Goal: Complete application form

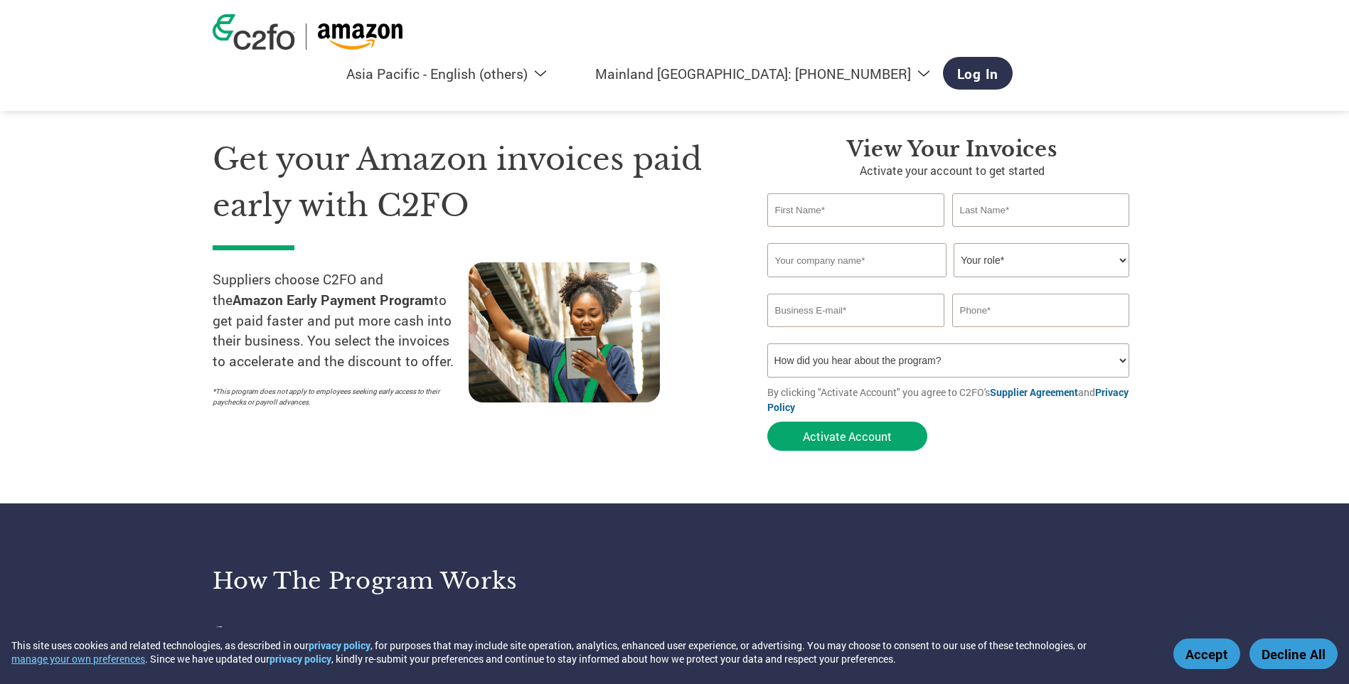
select select "en-AP"
select select "cn"
click at [787, 214] on input "text" at bounding box center [856, 209] width 178 height 33
click at [1225, 295] on section "Get your Amazon invoices paid early with C2FO Suppliers choose C2FO and the Ama…" at bounding box center [674, 280] width 1349 height 447
click at [858, 223] on input "text" at bounding box center [856, 209] width 178 height 33
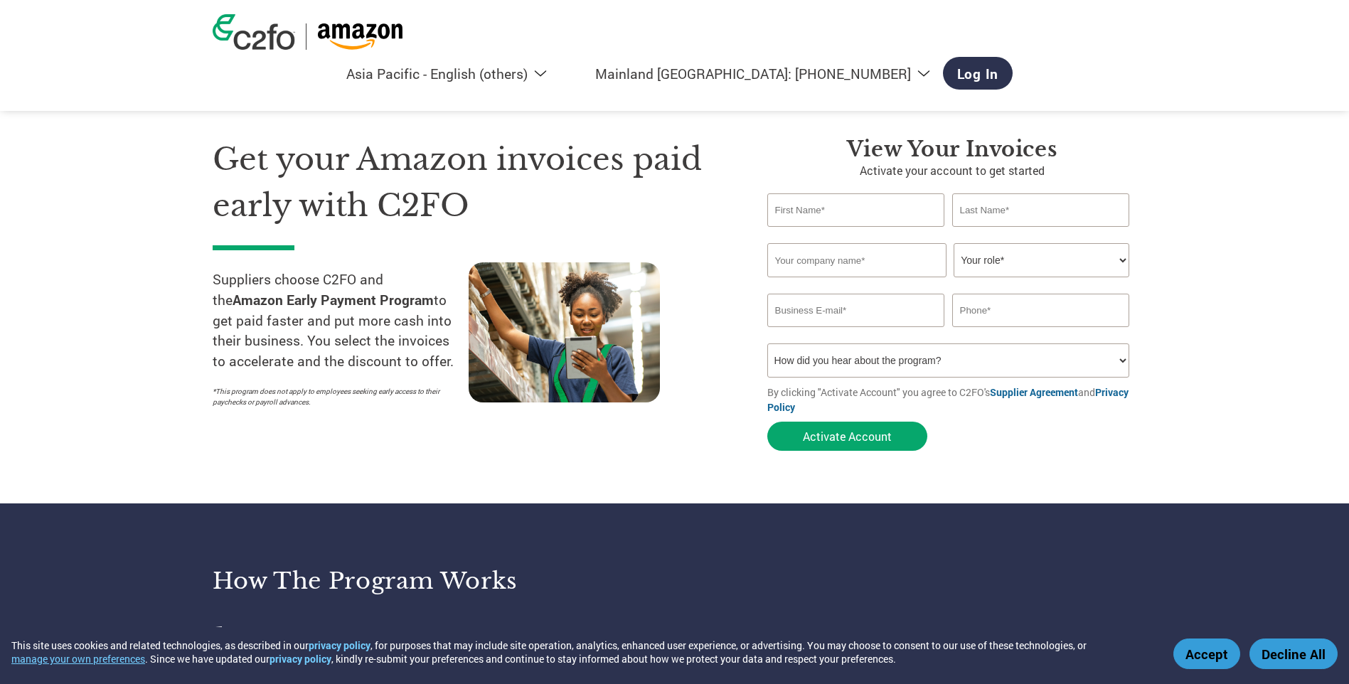
type input "미이"
type input "오"
type input "(주)[GEOGRAPHIC_DATA]코리아"
type input "[EMAIL_ADDRESS][DOMAIN_NAME]"
type input "7171"
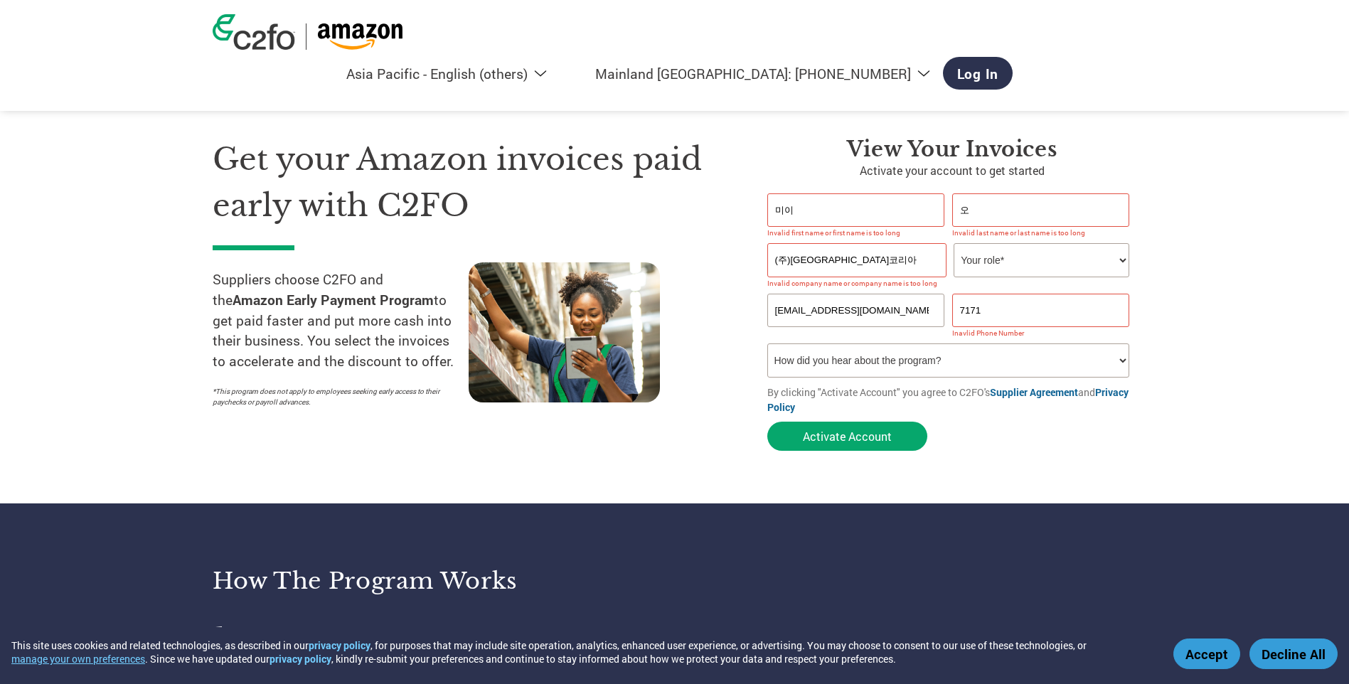
click at [991, 270] on select "Your role* CFO Controller Credit Manager Finance Director Treasurer CEO Preside…" at bounding box center [1042, 260] width 176 height 34
drag, startPoint x: 1025, startPoint y: 314, endPoint x: 917, endPoint y: 308, distance: 108.2
click at [917, 308] on div "[EMAIL_ADDRESS][DOMAIN_NAME] 7171" at bounding box center [952, 310] width 370 height 33
click at [1228, 299] on section "Get your Amazon invoices paid early with C2FO Suppliers choose C2FO and the Ama…" at bounding box center [674, 280] width 1349 height 447
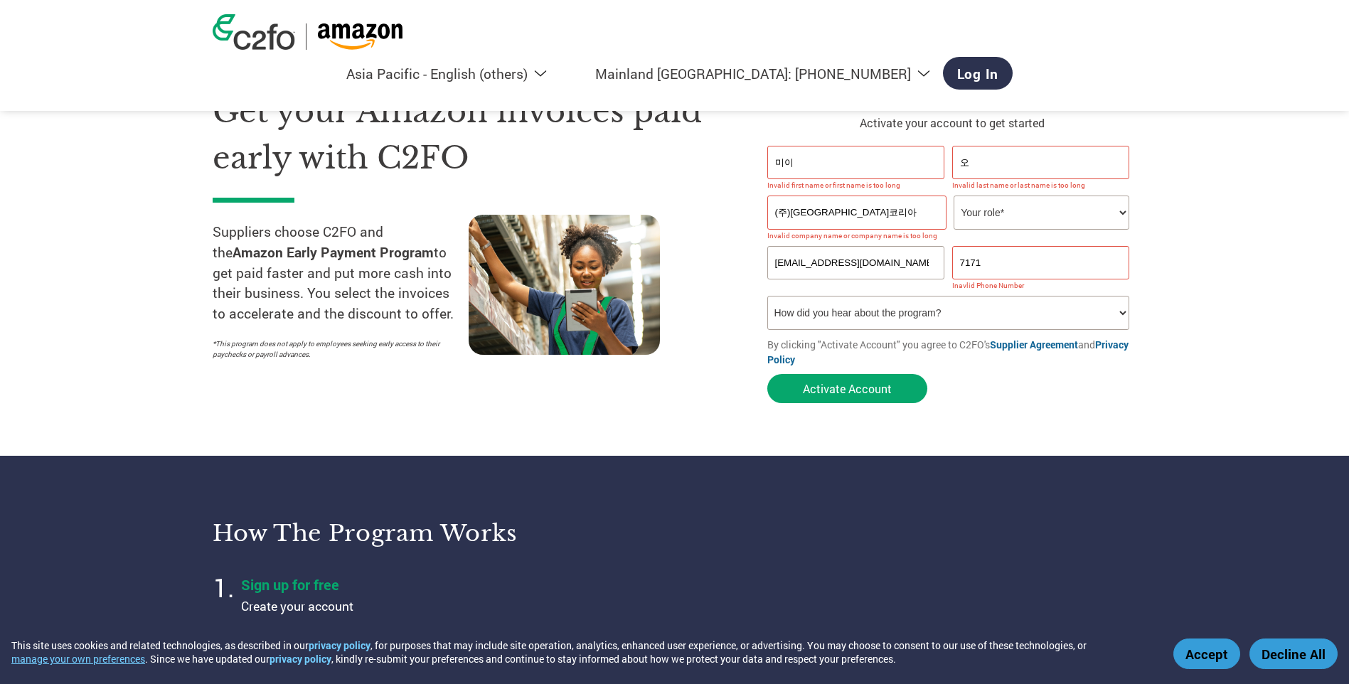
scroll to position [142, 0]
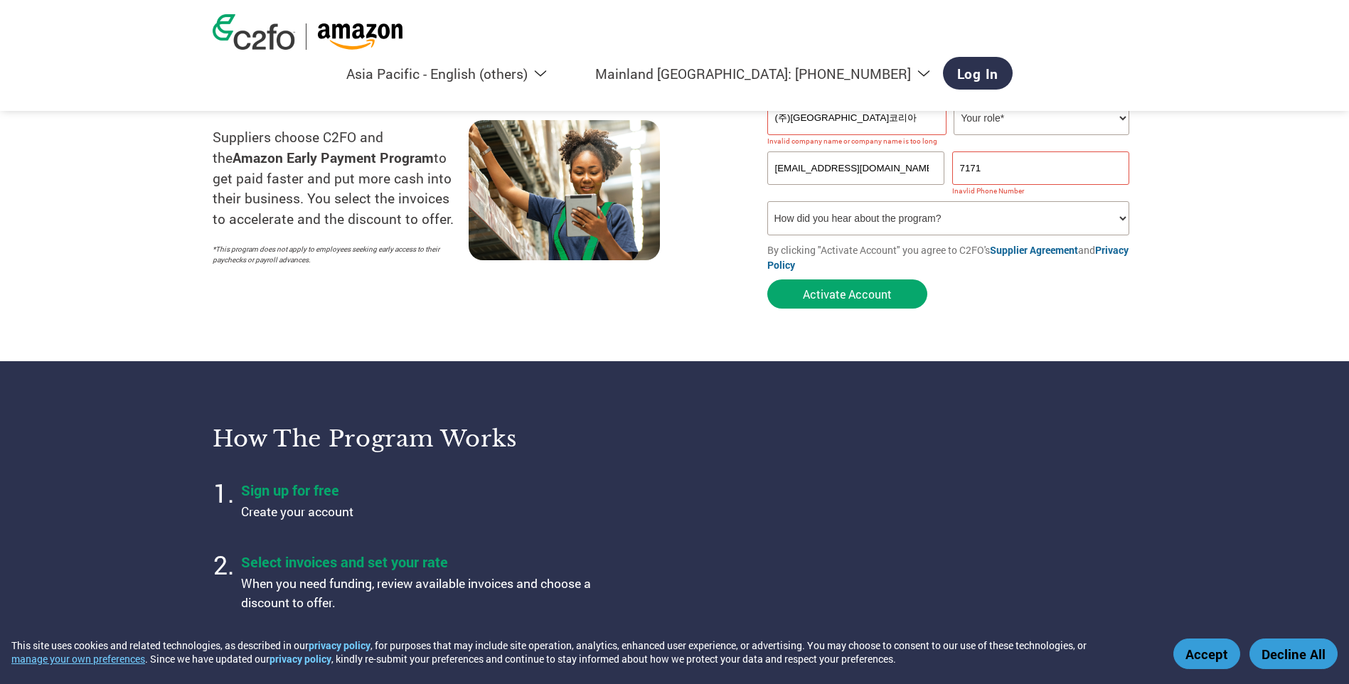
click at [890, 226] on select "How did you hear about the program? Received a letter Email Social Media Online…" at bounding box center [948, 218] width 363 height 34
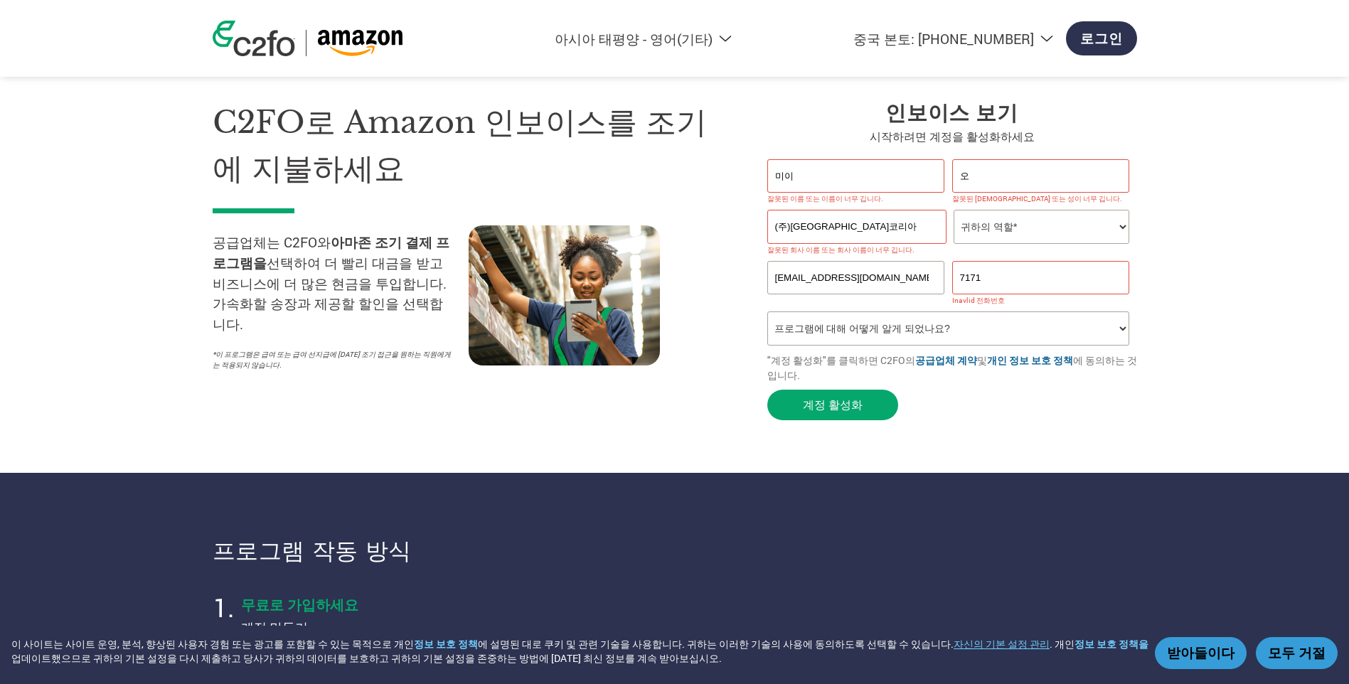
scroll to position [0, 0]
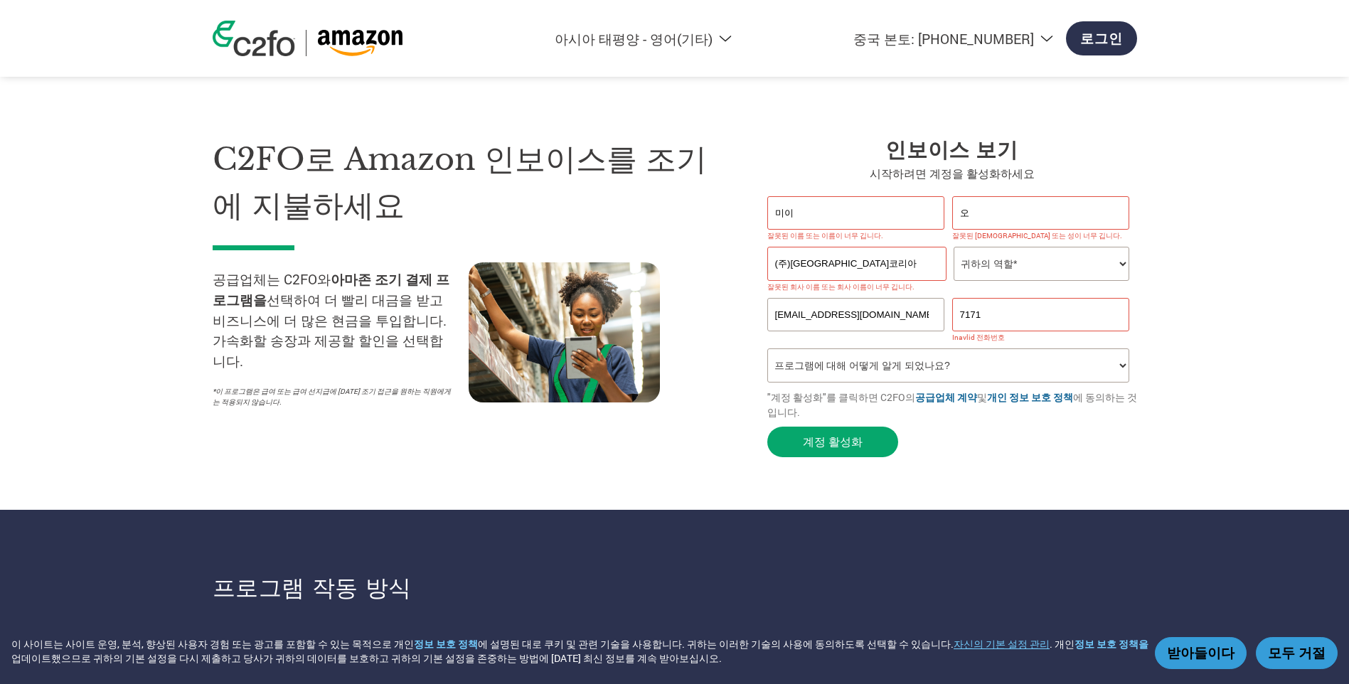
click at [991, 263] on select "귀하의 역할* 최고책임자(CFO) 컨트롤러 신용 관리자 재무 이사 재무 대표이사 대통령 소유자/설립자 회계 회계 미수금 사무실 관리자 다른" at bounding box center [1042, 264] width 176 height 34
select select "FINANCE_DIRECTOR"
click at [954, 248] on select "귀하의 역할* 최고책임자(CFO) 컨트롤러 신용 관리자 재무 이사 재무 대표이사 대통령 소유자/설립자 회계 회계 미수금 사무실 관리자 다른" at bounding box center [1042, 264] width 176 height 34
drag, startPoint x: 997, startPoint y: 317, endPoint x: 863, endPoint y: 306, distance: 134.8
click at [863, 306] on div "[EMAIL_ADDRESS][DOMAIN_NAME] 7171" at bounding box center [952, 314] width 370 height 33
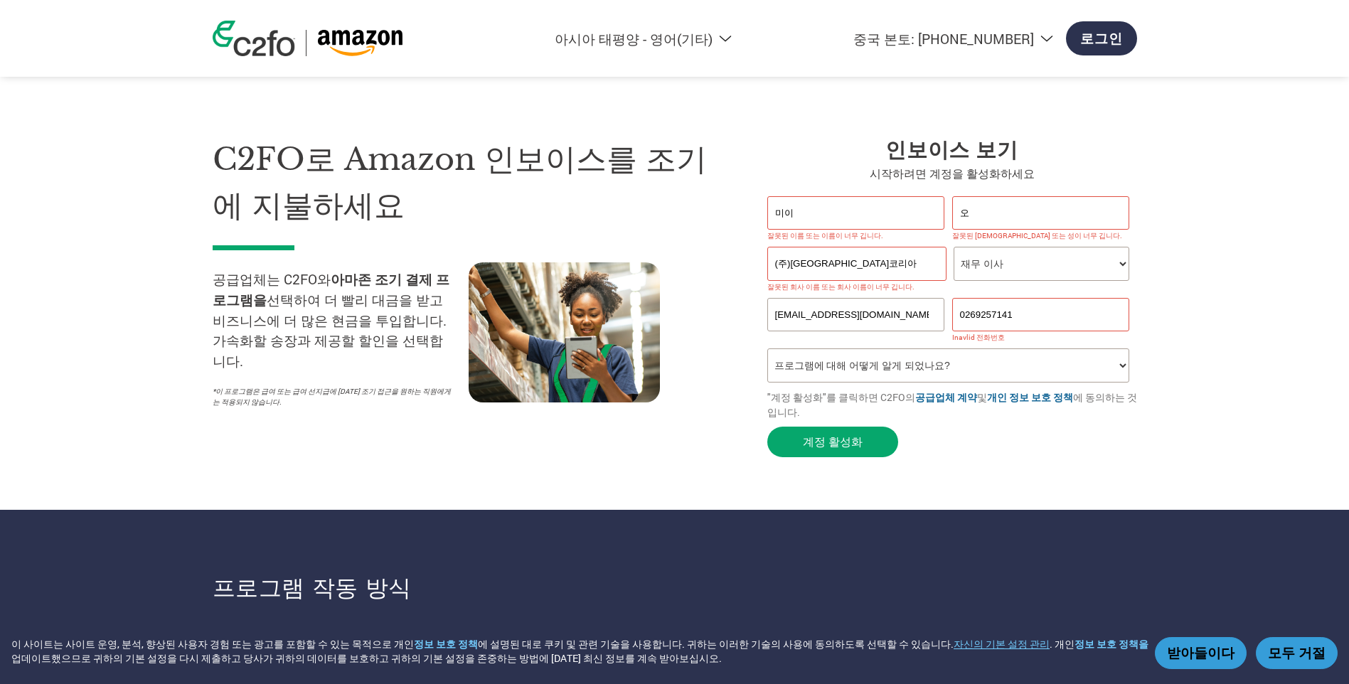
type input "0269257141"
click at [815, 373] on select "프로그램에 대해 어떻게 알게 되었나요? 편지를 받았습니다 메일 주소 소셜 미디어 온라인 검색 가족/친구/지인 행사에서 다른" at bounding box center [948, 365] width 363 height 34
select select "Received a Letter"
click at [767, 351] on select "프로그램에 대해 어떻게 알게 되었나요? 편지를 받았습니다 메일 주소 소셜 미디어 온라인 검색 가족/친구/지인 행사에서 다른" at bounding box center [948, 365] width 363 height 34
click at [836, 447] on button "계정 활성화" at bounding box center [832, 442] width 131 height 31
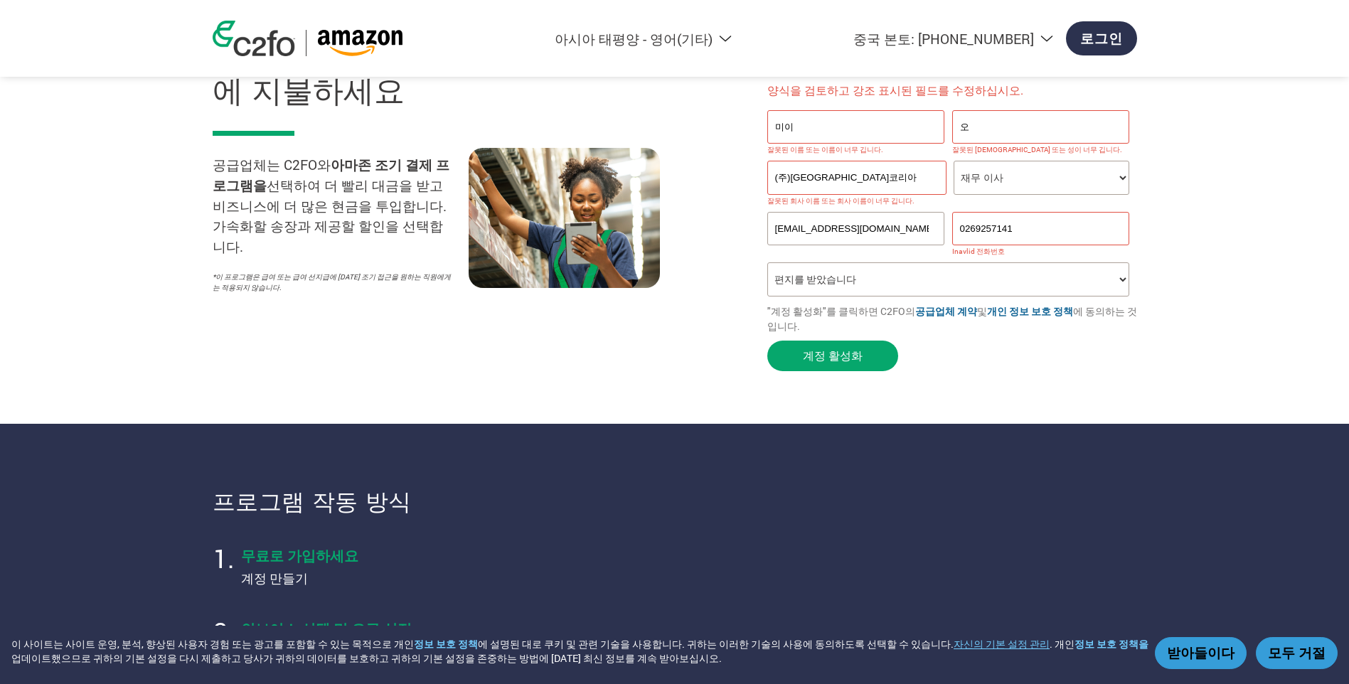
scroll to position [71, 0]
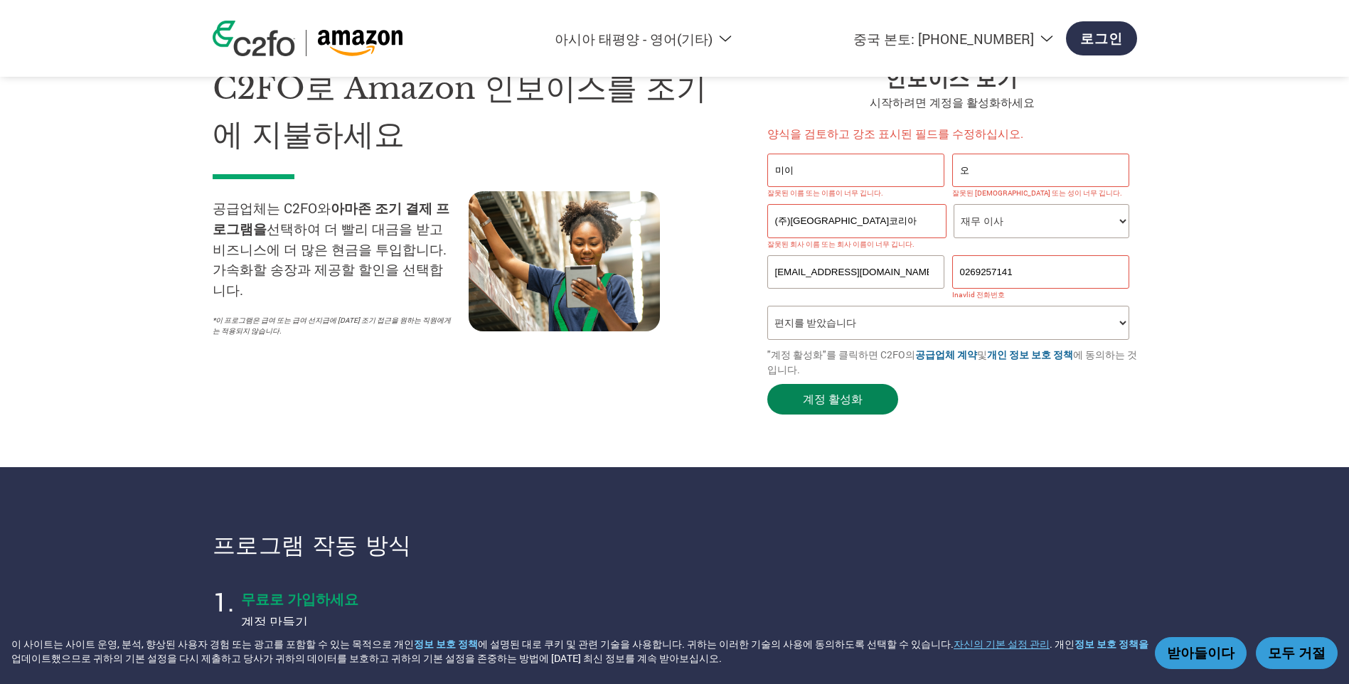
click at [837, 402] on button "계정 활성화" at bounding box center [832, 399] width 131 height 31
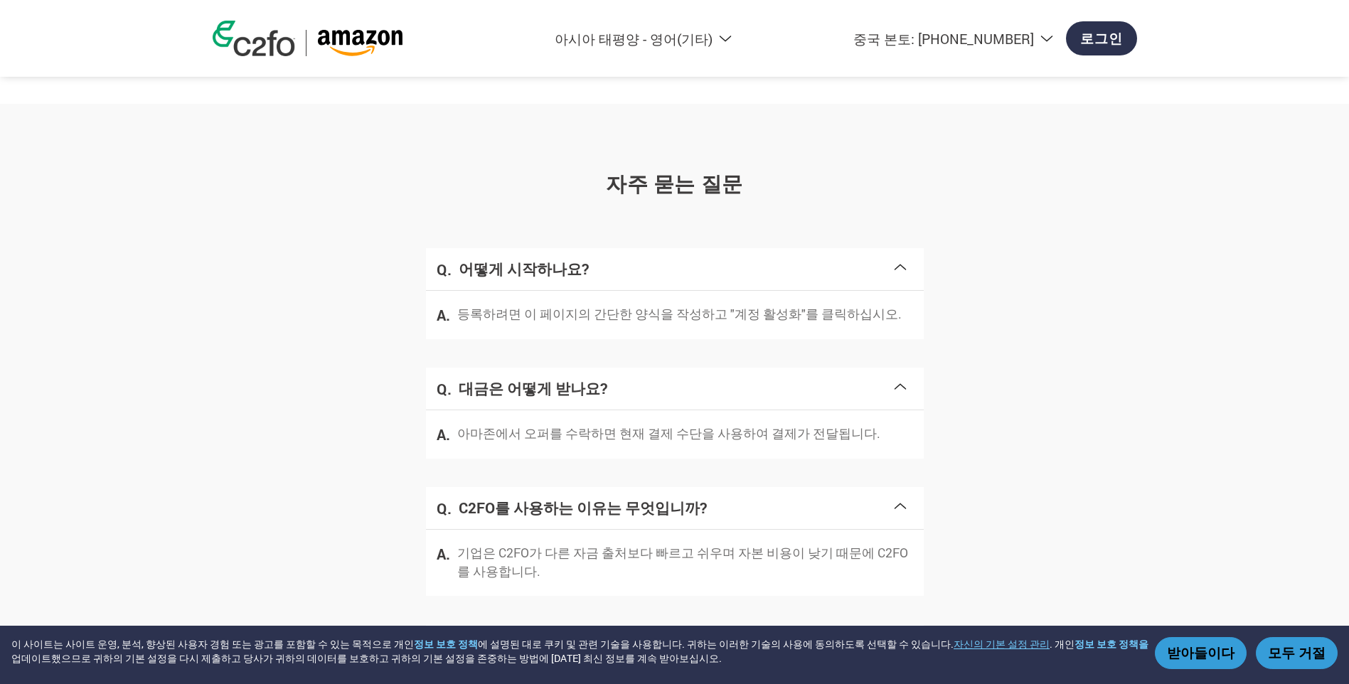
scroll to position [2143, 0]
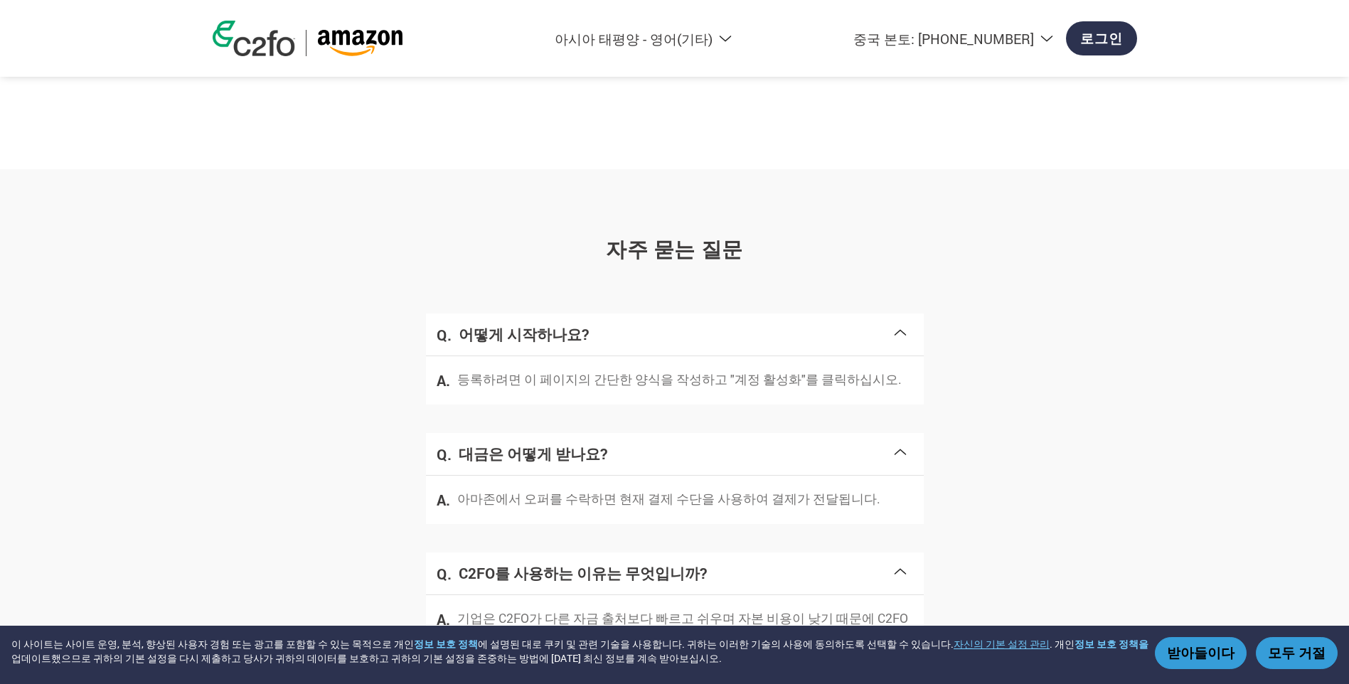
click at [1196, 654] on button "받아들이다" at bounding box center [1201, 653] width 92 height 32
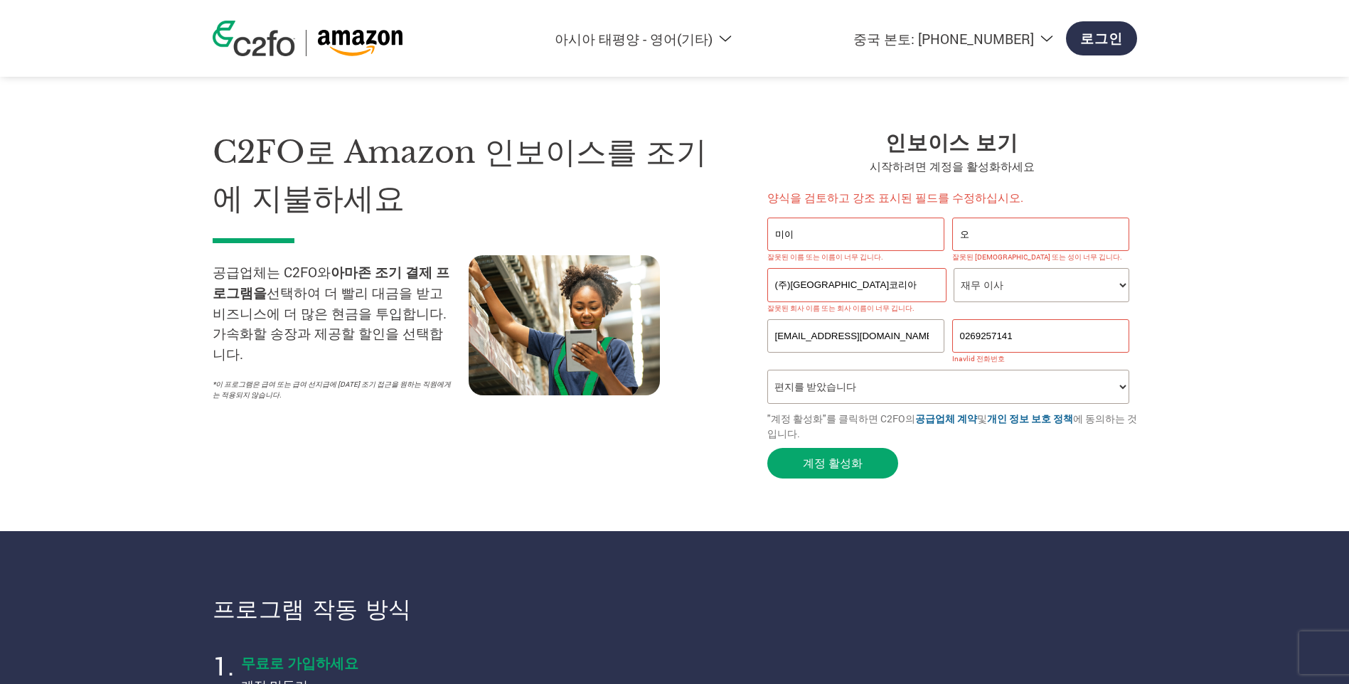
scroll to position [0, 0]
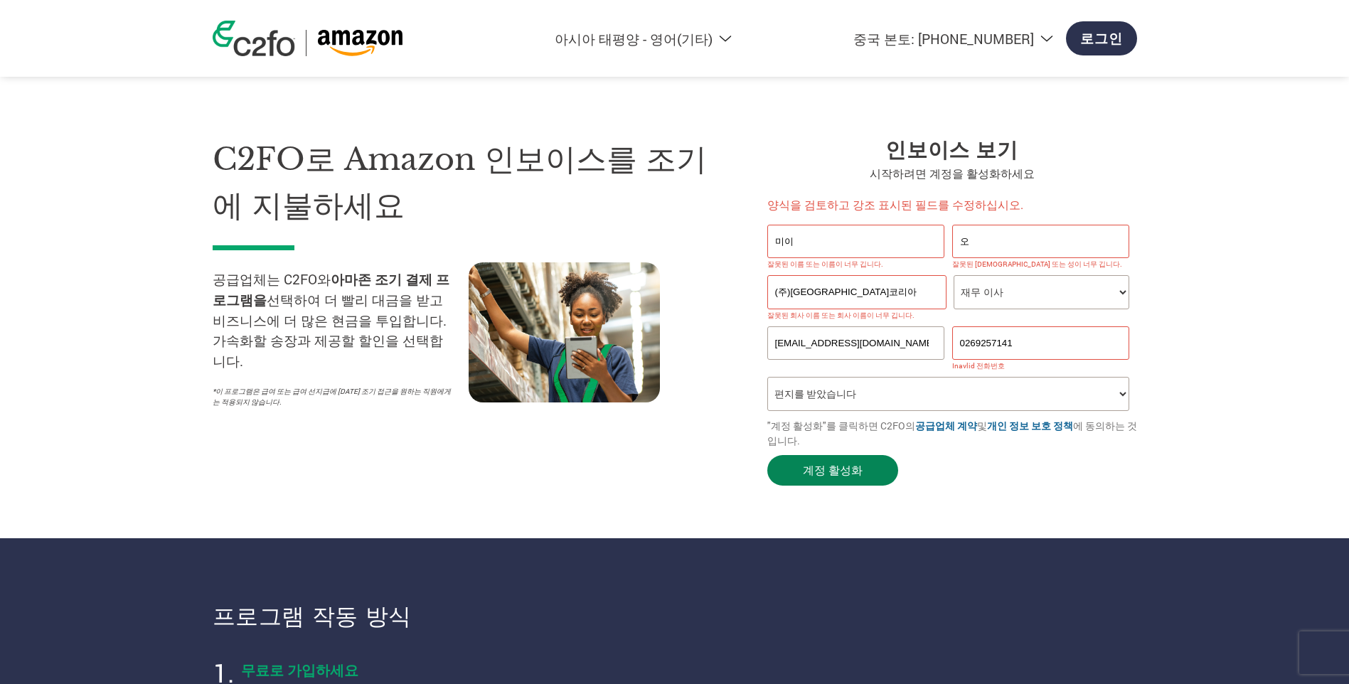
click at [805, 475] on button "계정 활성화" at bounding box center [832, 470] width 131 height 31
click at [834, 478] on button "계정 활성화" at bounding box center [832, 470] width 131 height 31
click at [1112, 41] on link "로그인" at bounding box center [1101, 38] width 70 height 34
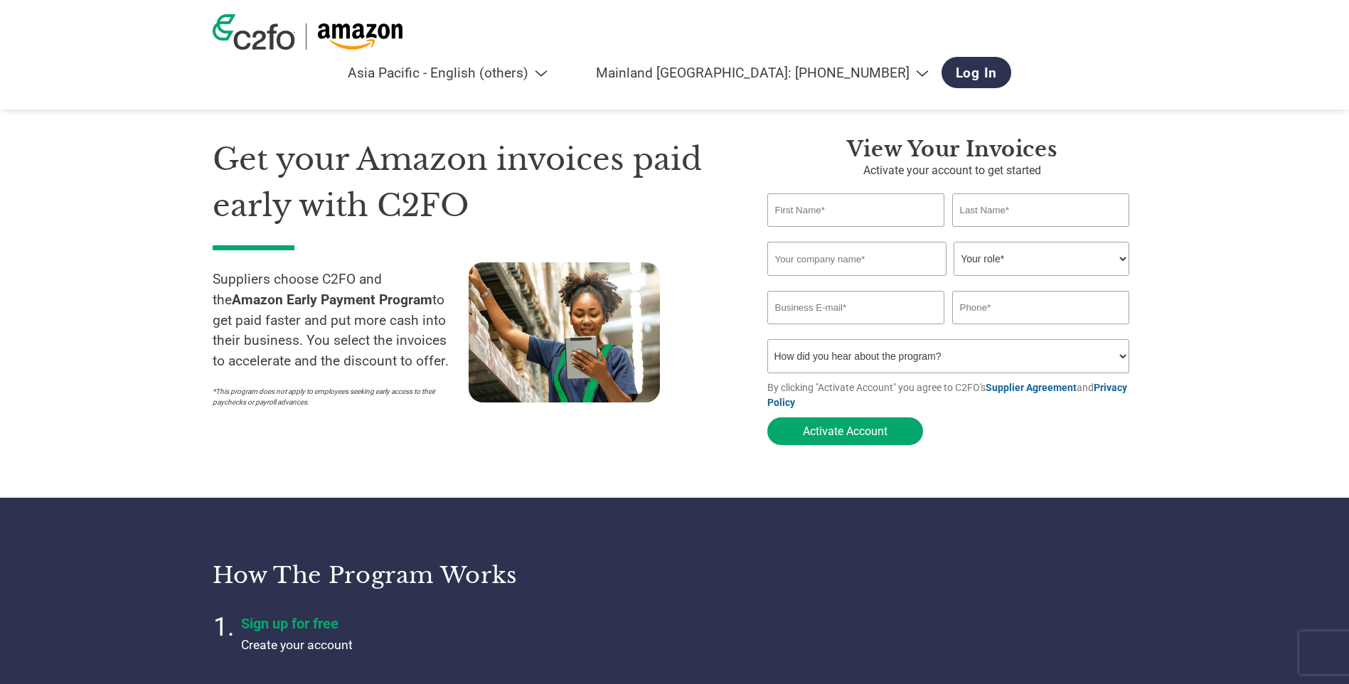
select select "en-AP"
select select "cn"
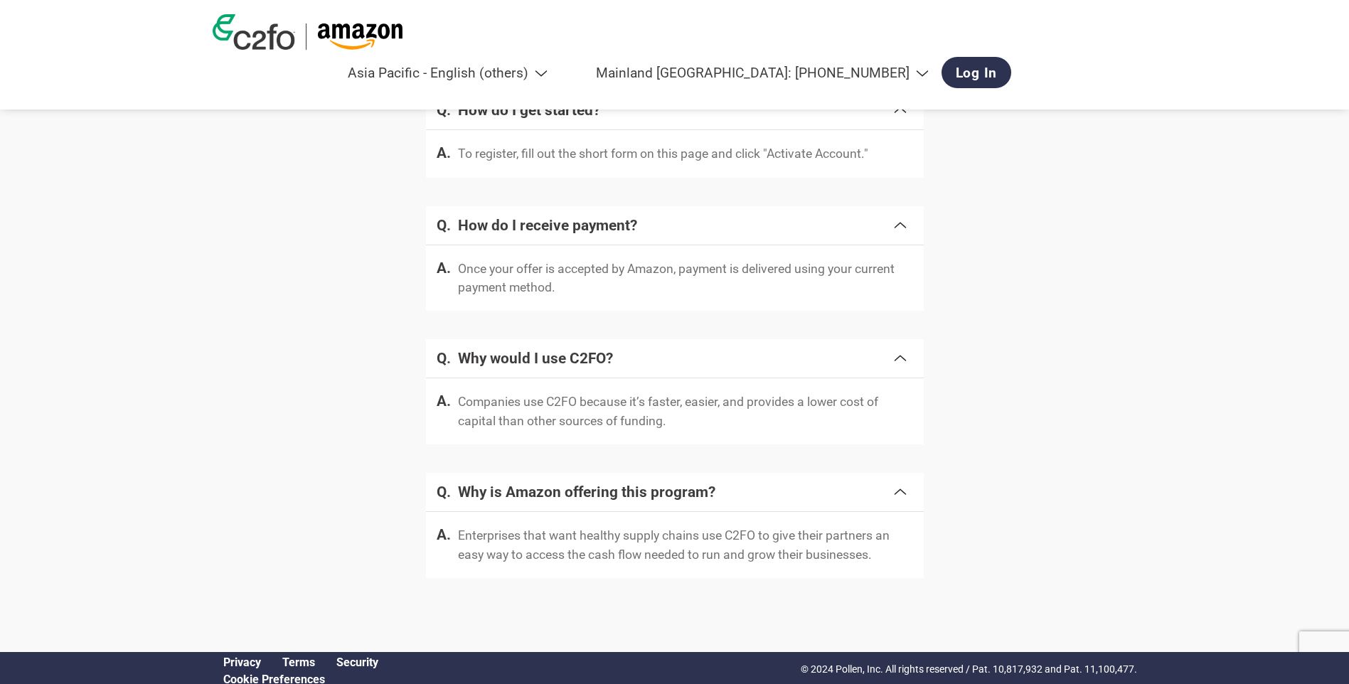
scroll to position [2320, 0]
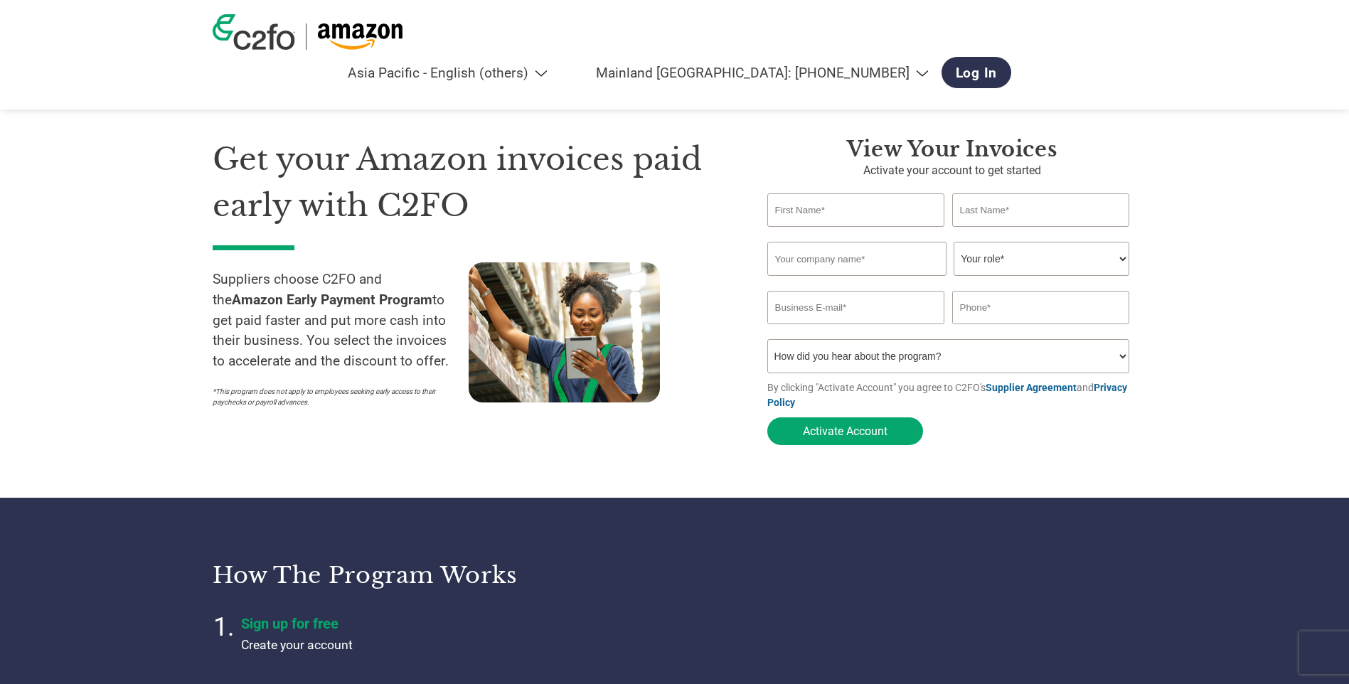
select select "en-AP"
select select "cn"
click at [1012, 57] on link "Log In" at bounding box center [977, 72] width 70 height 31
